Goal: Contribute content: Add original content to the website for others to see

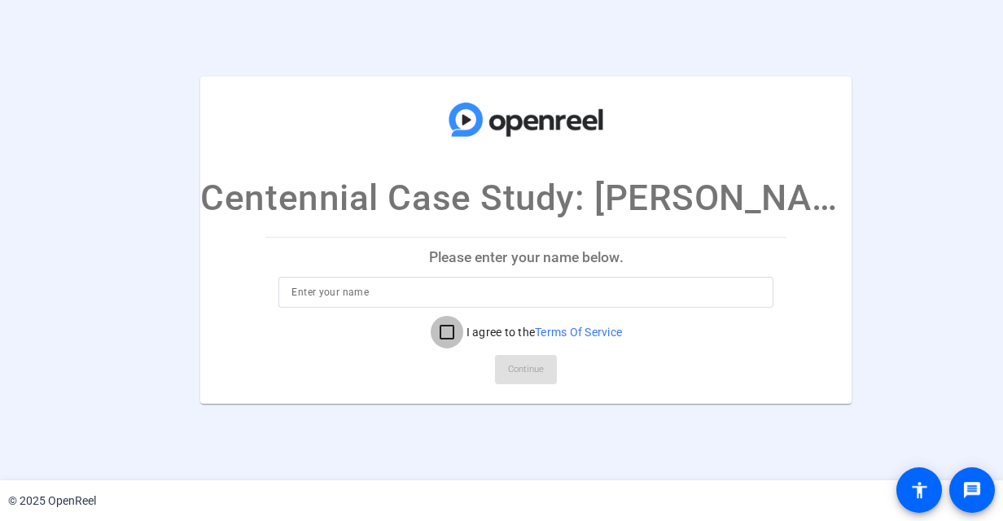
click at [430, 337] on input "I agree to the Terms Of Service" at bounding box center [446, 332] width 33 height 33
checkbox input "true"
click at [347, 289] on input at bounding box center [525, 292] width 469 height 20
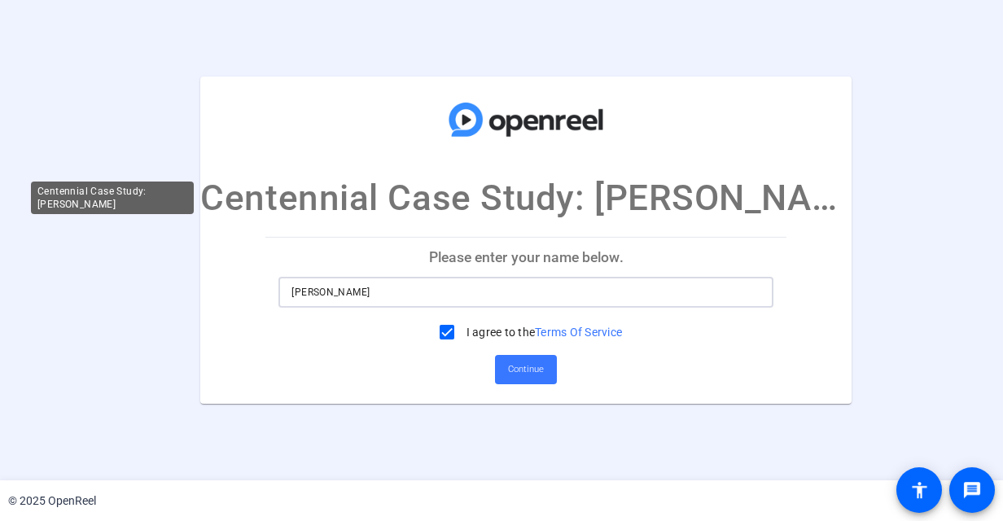
type input "Kathy Ameriprise Crowley"
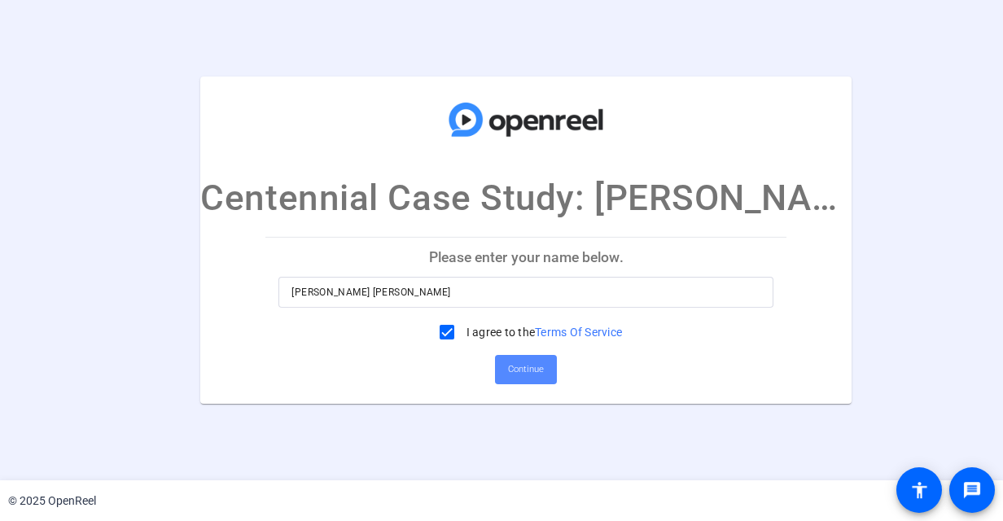
click at [511, 378] on span "Continue" at bounding box center [526, 369] width 36 height 24
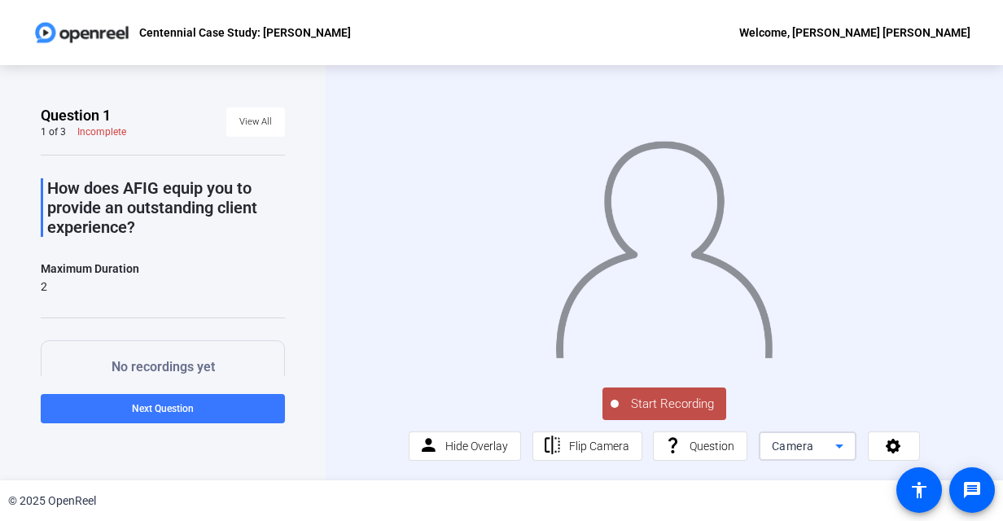
click at [782, 456] on div "Camera" at bounding box center [802, 446] width 63 height 20
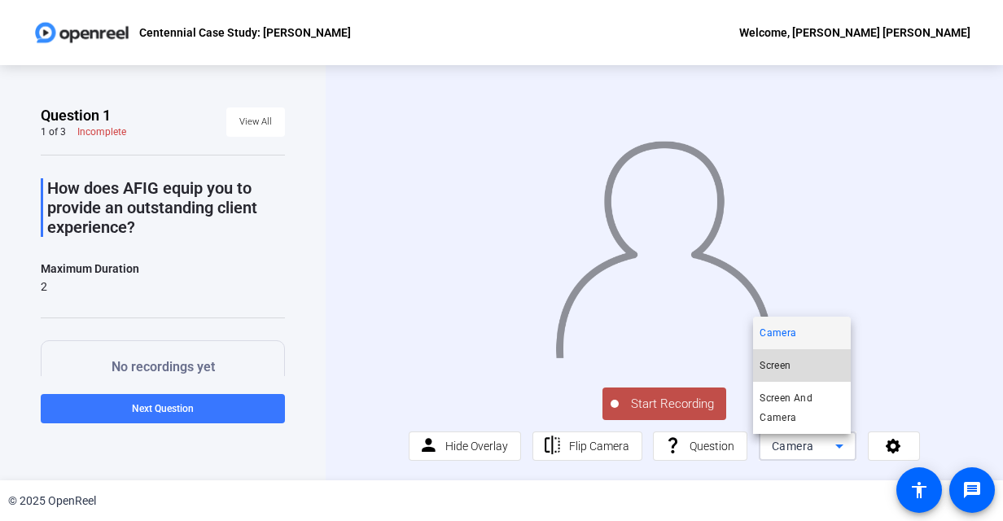
click at [773, 367] on span "Screen" at bounding box center [774, 366] width 31 height 20
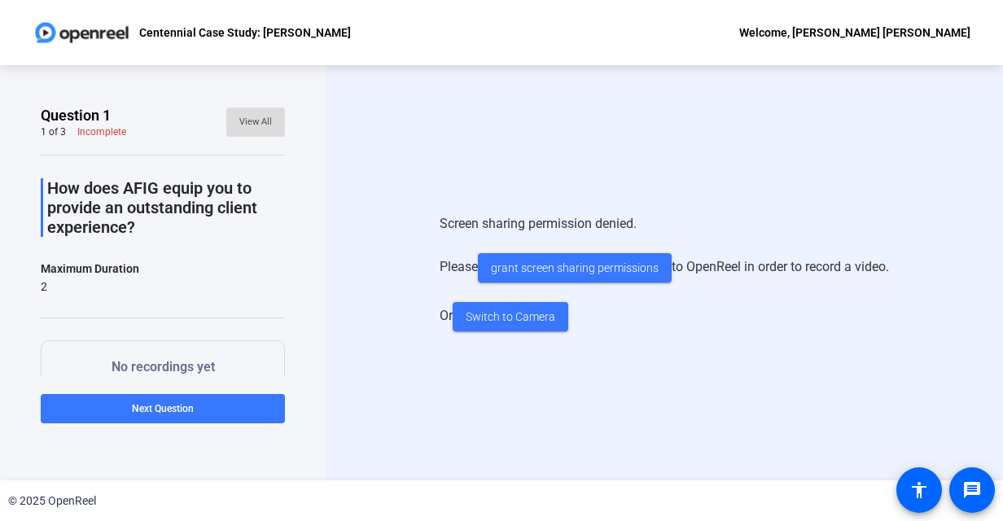
click at [251, 120] on span "View All" at bounding box center [255, 122] width 33 height 24
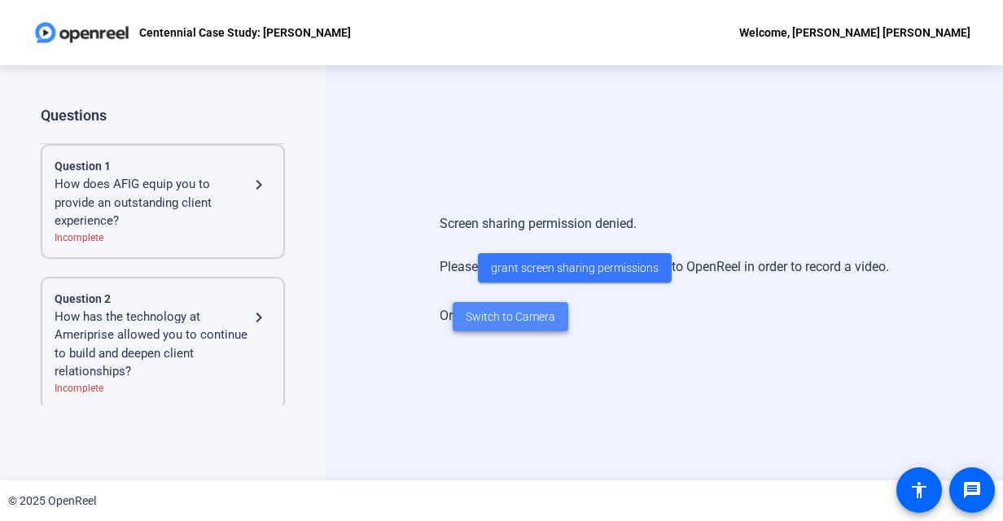
click at [522, 308] on span "Switch to Camera" at bounding box center [510, 316] width 90 height 17
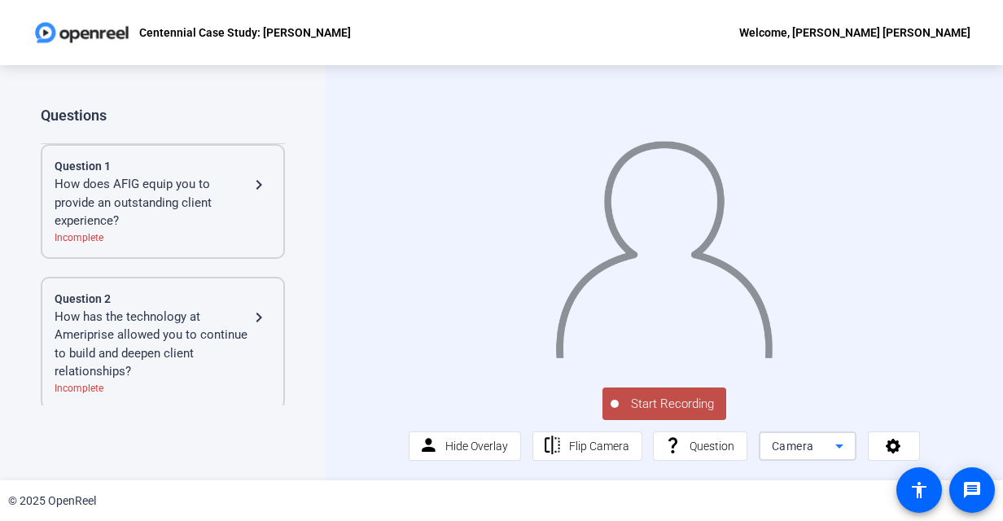
click at [819, 456] on div "Camera" at bounding box center [802, 446] width 63 height 20
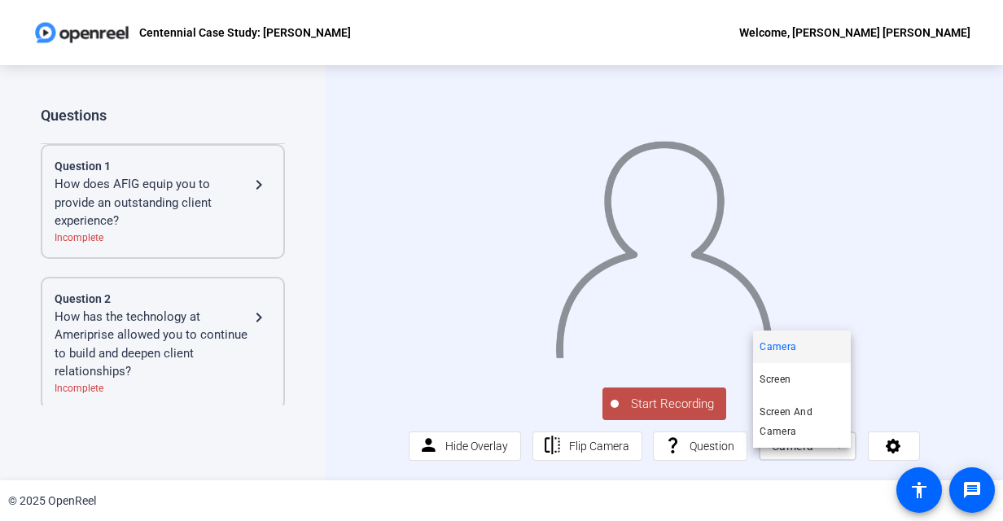
click at [594, 461] on div at bounding box center [501, 260] width 1003 height 521
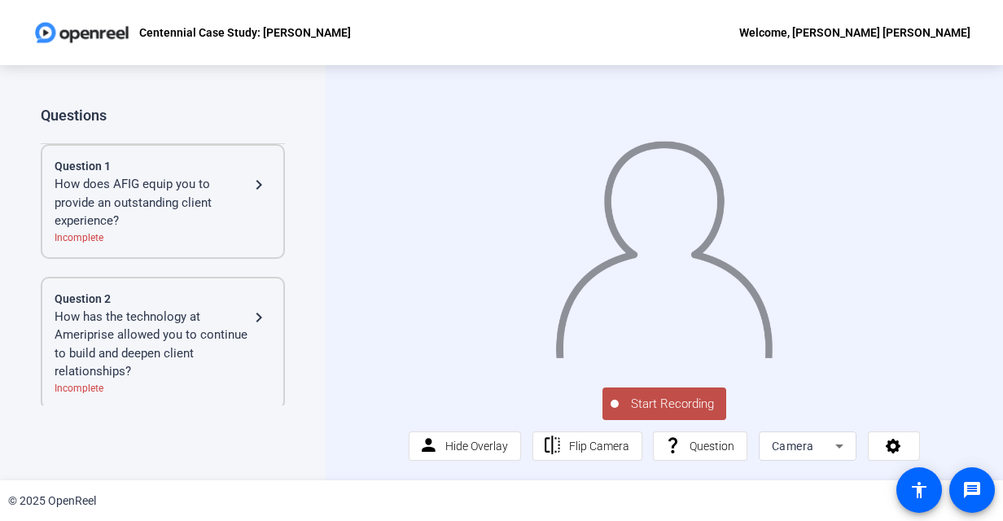
drag, startPoint x: 594, startPoint y: 461, endPoint x: 526, endPoint y: 417, distance: 81.0
click at [526, 417] on div "Start Recording person Hide Overlay flip Flip Camera question_mark Question Cam…" at bounding box center [663, 422] width 510 height 76
click at [897, 453] on icon at bounding box center [893, 445] width 19 height 16
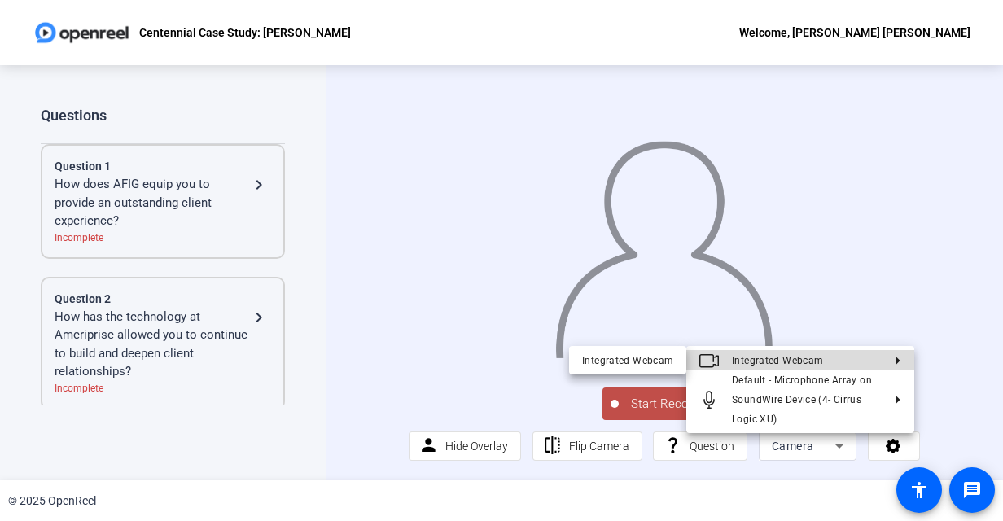
click at [732, 356] on span "Integrated Webcam" at bounding box center [777, 359] width 91 height 11
click at [731, 356] on button "Integrated Webcam" at bounding box center [800, 360] width 228 height 20
click at [892, 360] on icon at bounding box center [891, 360] width 20 height 8
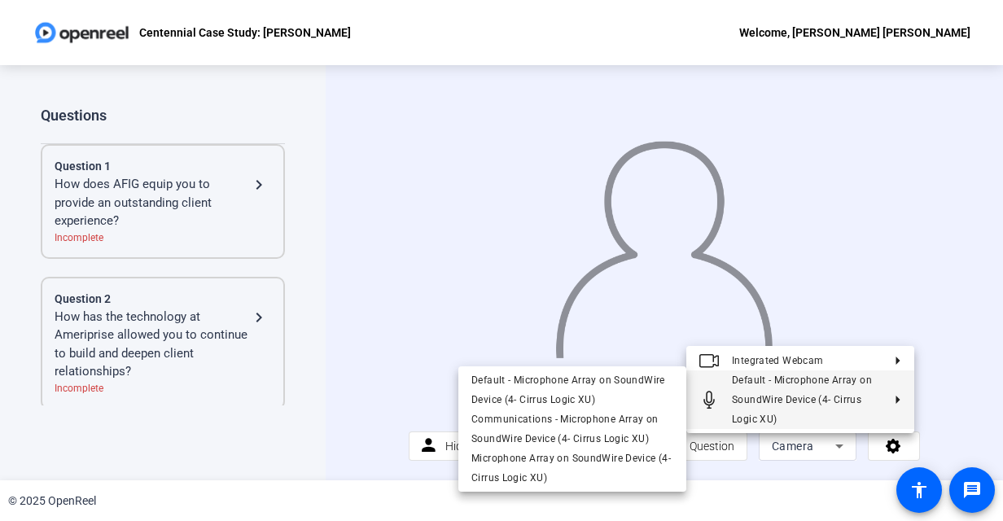
click at [335, 405] on div at bounding box center [501, 260] width 1003 height 521
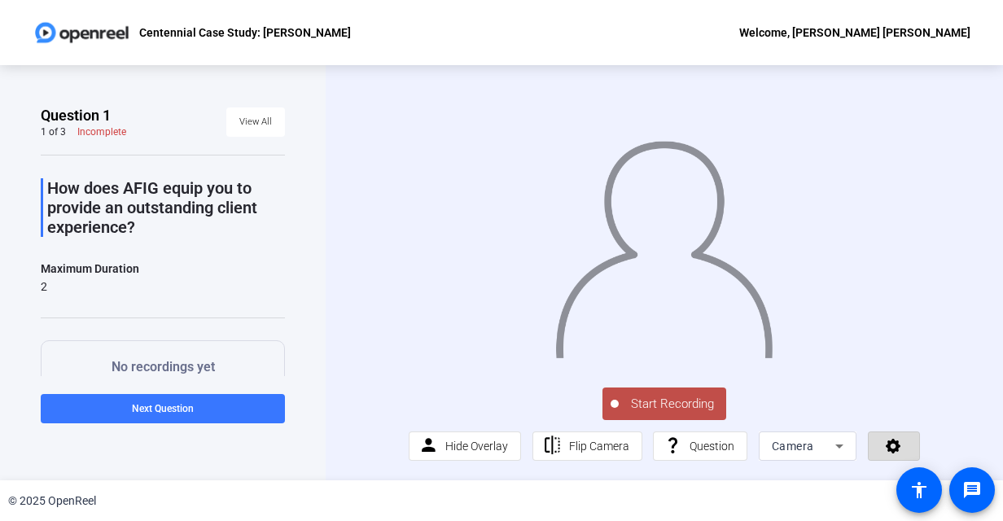
click at [885, 453] on icon at bounding box center [892, 446] width 15 height 15
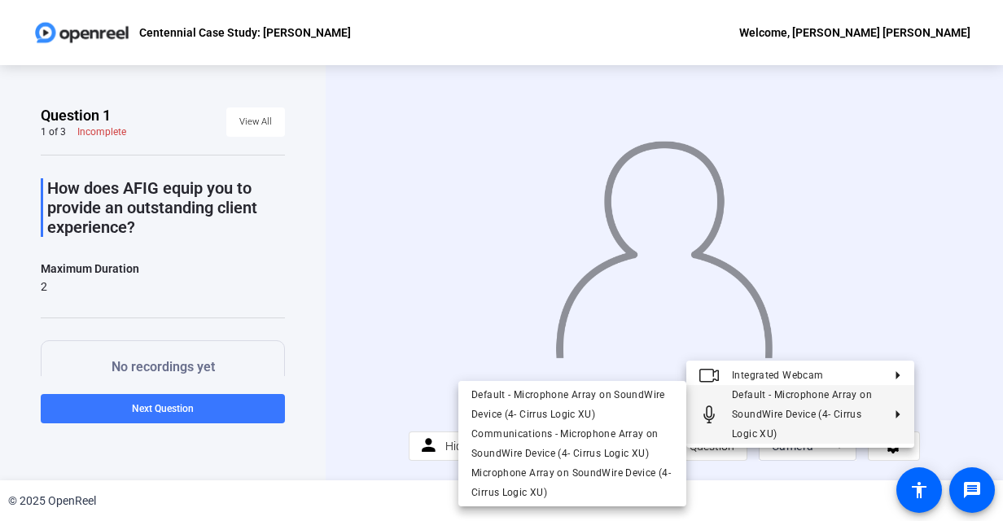
click at [797, 459] on div at bounding box center [501, 260] width 1003 height 521
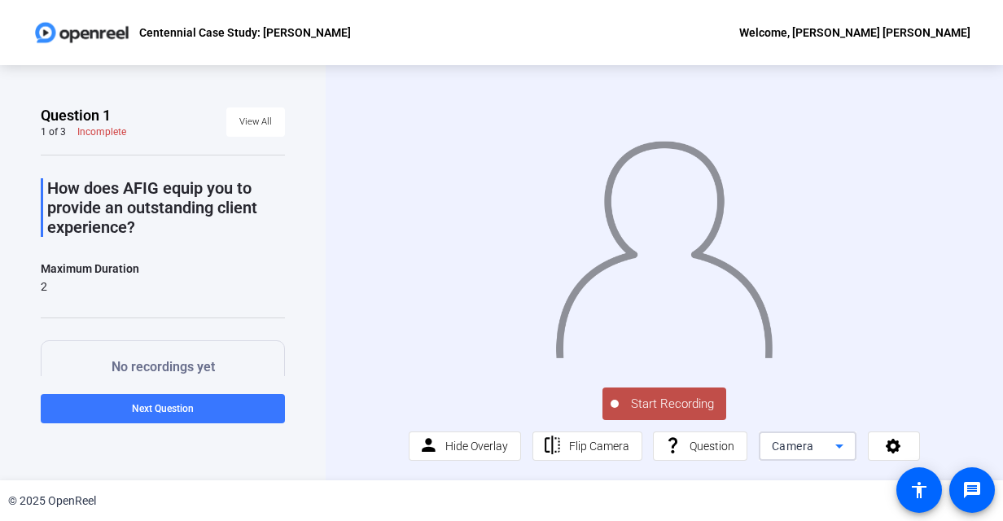
click at [829, 456] on icon at bounding box center [839, 446] width 20 height 20
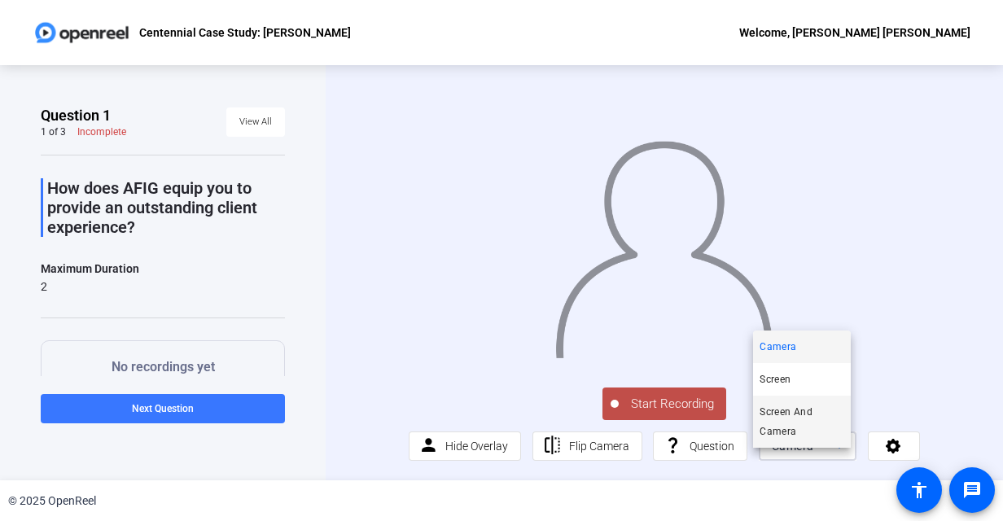
click at [797, 420] on span "Screen And Camera" at bounding box center [801, 421] width 85 height 39
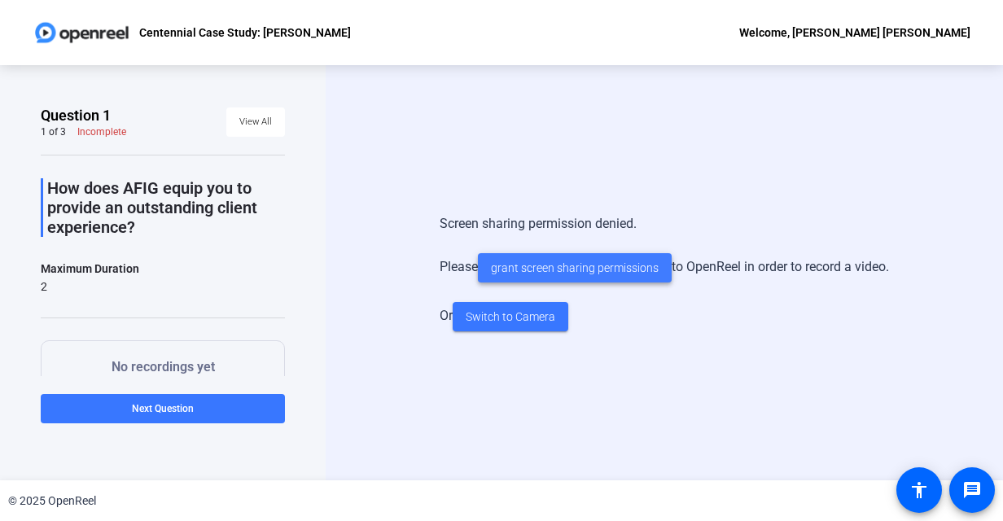
click at [583, 265] on span "grant screen sharing permissions" at bounding box center [575, 268] width 168 height 17
